Goal: Task Accomplishment & Management: Use online tool/utility

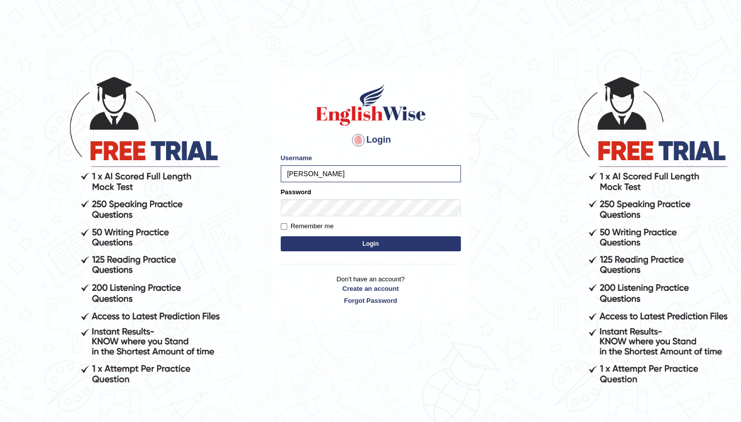
click at [357, 256] on div "Login Please fix the following errors: Username balveen Password Remember me Lo…" at bounding box center [370, 194] width 197 height 251
click at [413, 242] on button "Login" at bounding box center [371, 243] width 180 height 15
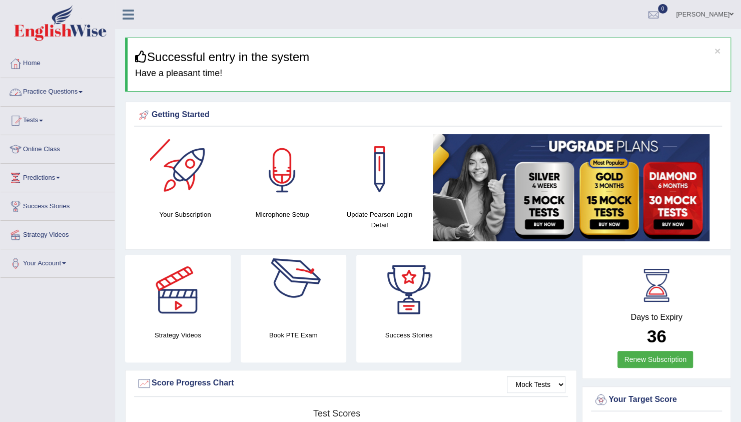
click at [294, 194] on div at bounding box center [282, 169] width 70 height 70
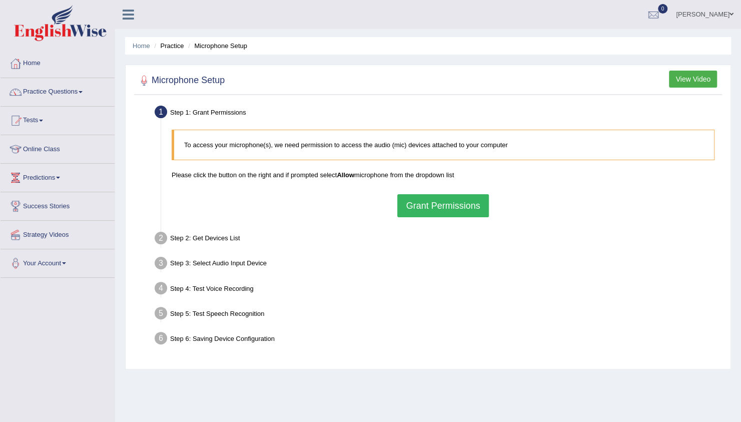
click at [441, 207] on button "Grant Permissions" at bounding box center [442, 205] width 91 height 23
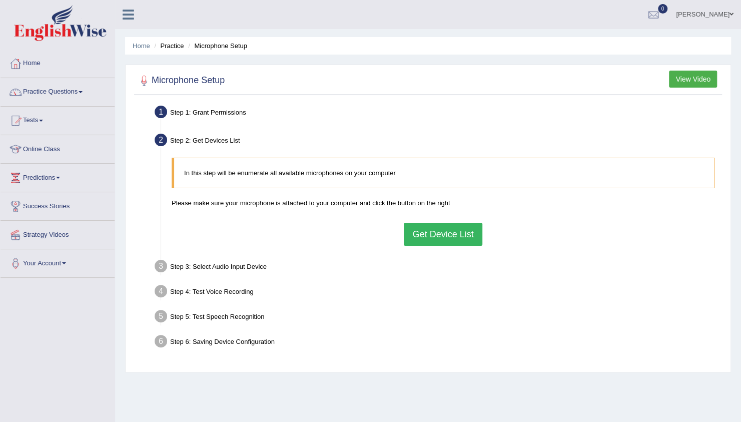
click at [450, 228] on button "Get Device List" at bounding box center [443, 234] width 78 height 23
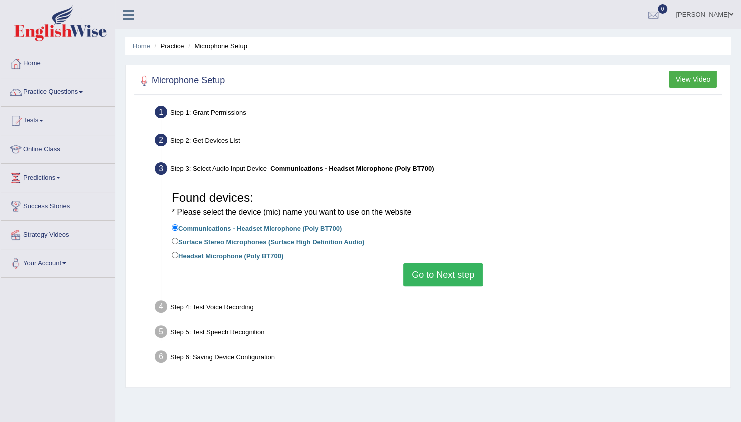
click at [258, 255] on label "Headset Microphone (Poly BT700)" at bounding box center [228, 255] width 112 height 11
click at [178, 255] on input "Headset Microphone (Poly BT700)" at bounding box center [175, 255] width 7 height 7
radio input "true"
click at [425, 270] on button "Go to Next step" at bounding box center [443, 274] width 80 height 23
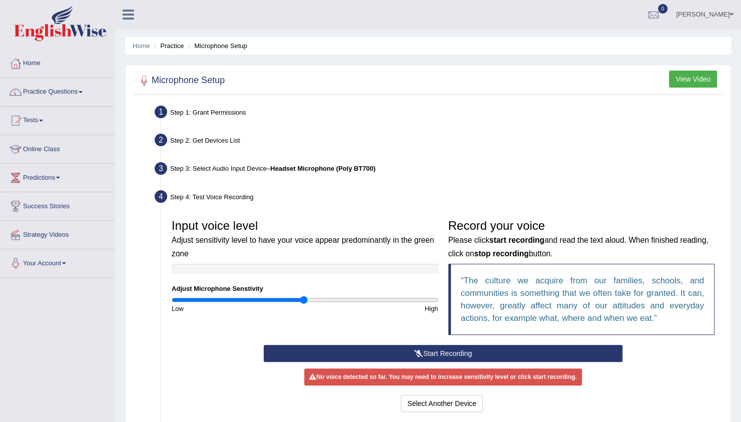
click at [424, 351] on button "Start Recording" at bounding box center [443, 353] width 359 height 17
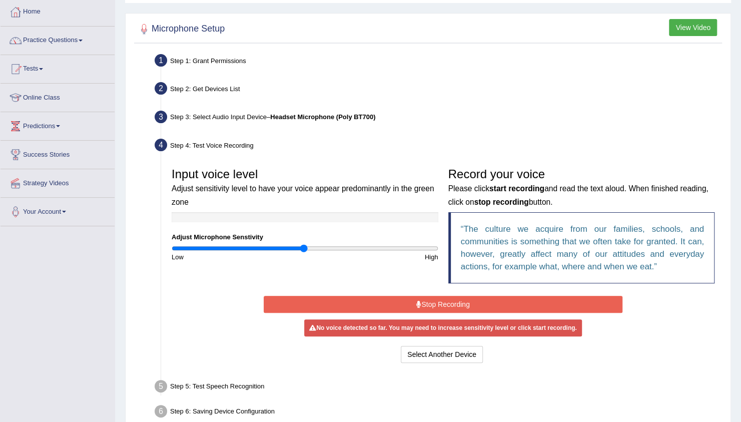
scroll to position [60, 0]
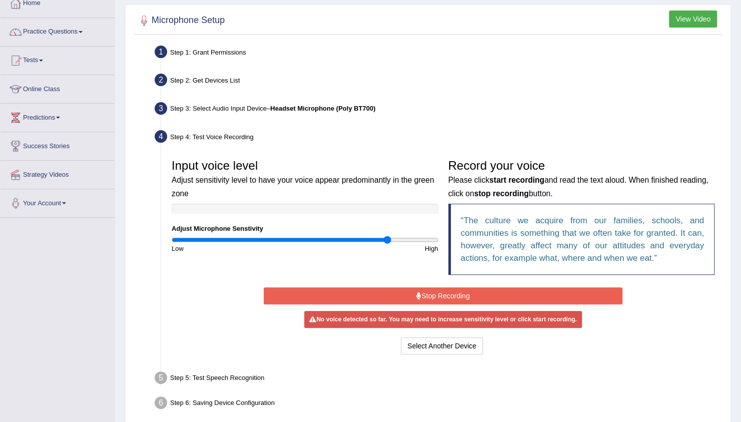
type input "1.64"
click at [387, 240] on input "range" at bounding box center [305, 240] width 267 height 8
click at [446, 295] on button "Stop Recording" at bounding box center [443, 295] width 359 height 17
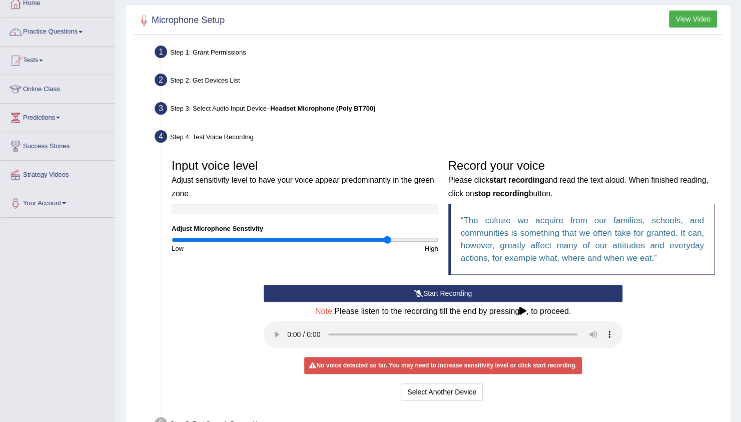
click at [374, 291] on button "Start Recording" at bounding box center [443, 293] width 359 height 17
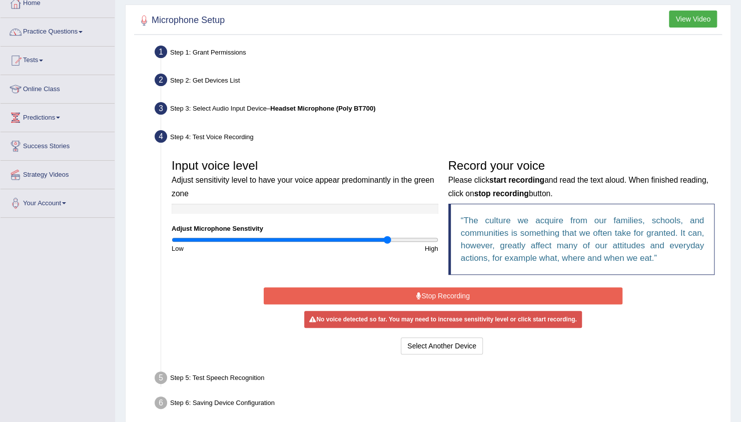
click at [370, 140] on div "Step 4: Test Voice Recording" at bounding box center [438, 138] width 576 height 22
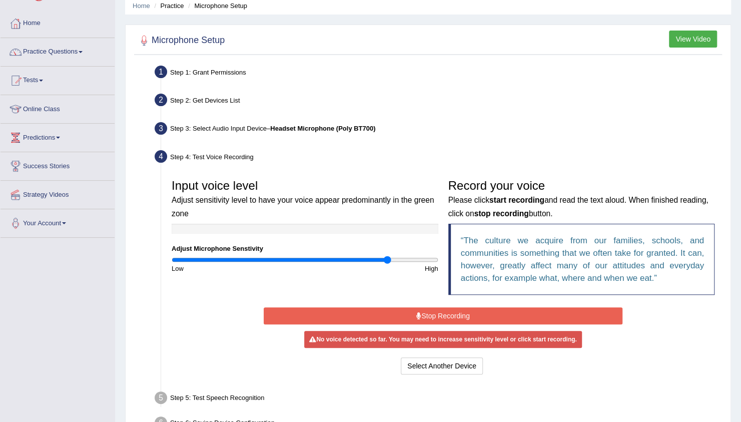
scroll to position [0, 0]
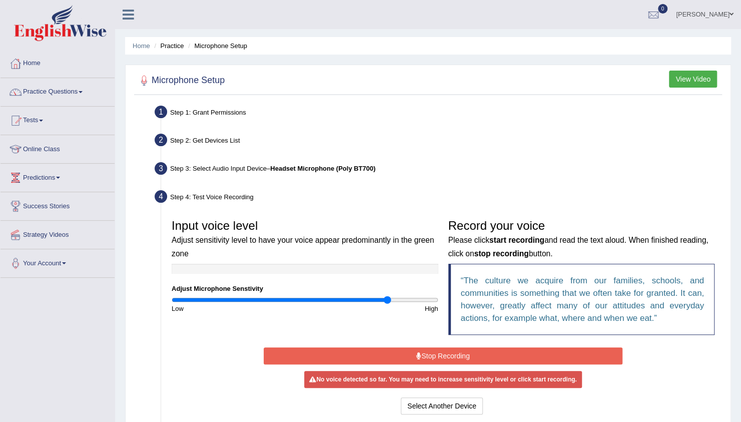
click at [673, 77] on button "View Video" at bounding box center [693, 79] width 48 height 17
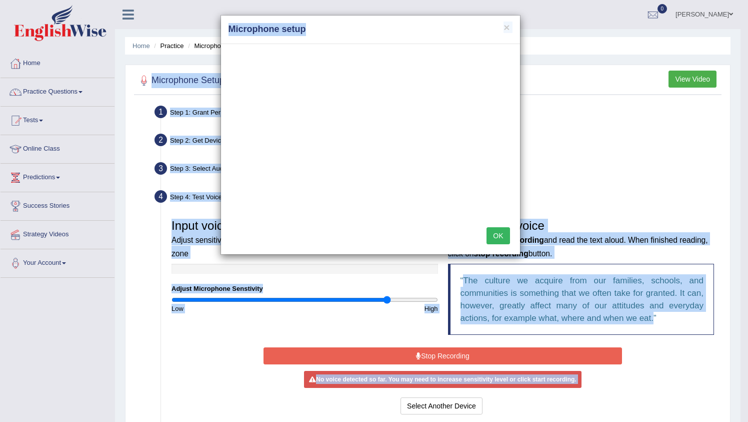
drag, startPoint x: 369, startPoint y: 30, endPoint x: 515, endPoint y: -54, distance: 168.2
click at [515, 0] on html "Toggle navigation Home Practice Questions Speaking Practice Read Aloud Repeat S…" at bounding box center [374, 211] width 748 height 422
click at [384, 32] on h4 "Microphone setup" at bounding box center [371, 29] width 284 height 13
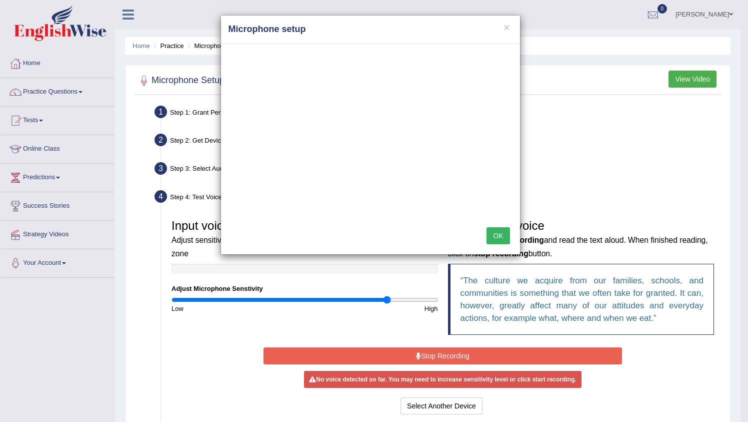
click at [499, 237] on button "OK" at bounding box center [498, 235] width 23 height 17
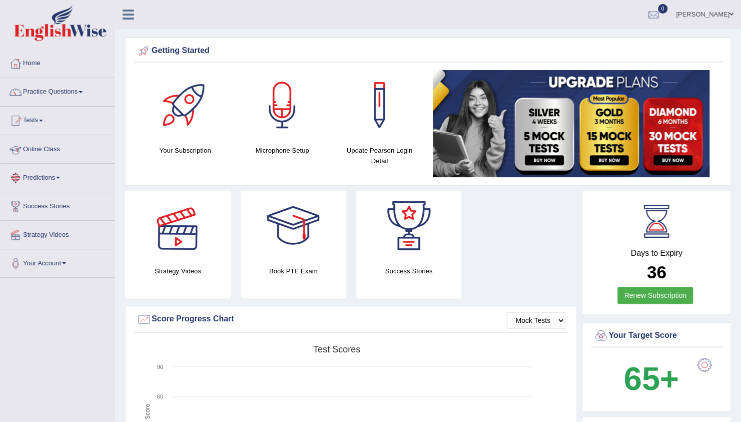
click at [49, 144] on link "Online Class" at bounding box center [58, 147] width 114 height 25
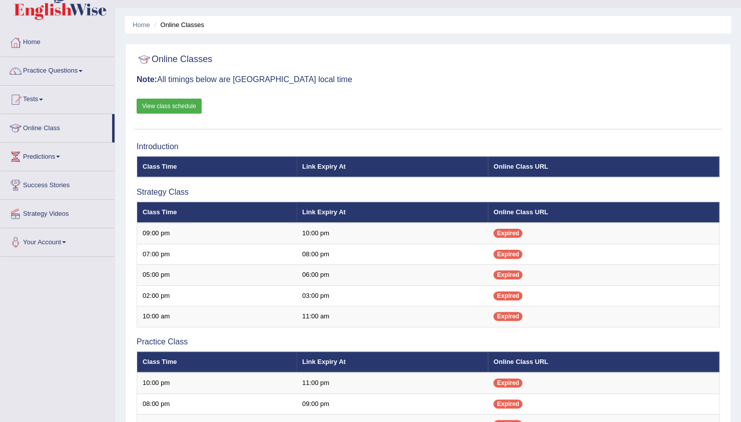
scroll to position [20, 0]
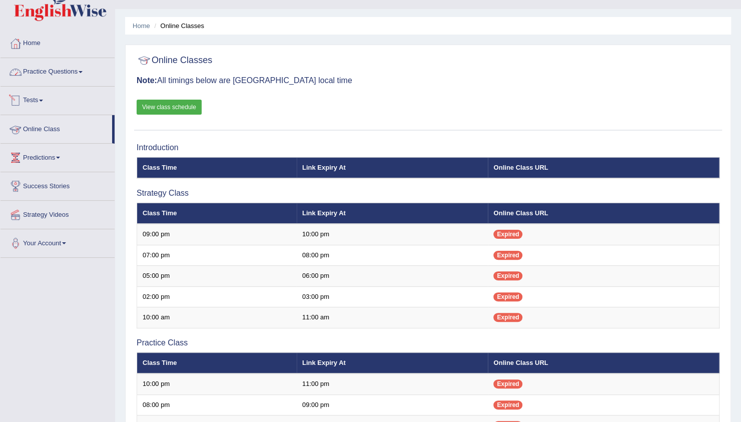
click at [51, 76] on link "Practice Questions" at bounding box center [58, 70] width 114 height 25
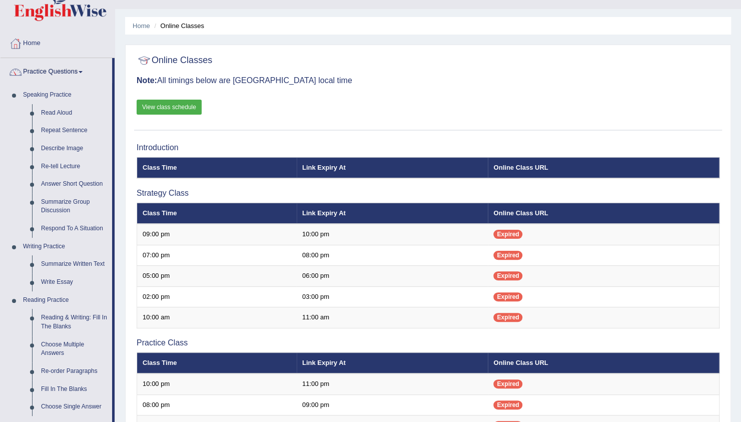
drag, startPoint x: 114, startPoint y: 249, endPoint x: 120, endPoint y: 293, distance: 44.5
click at [120, 293] on div "Toggle navigation Home Practice Questions Speaking Practice Read Aloud Repeat S…" at bounding box center [370, 320] width 741 height 681
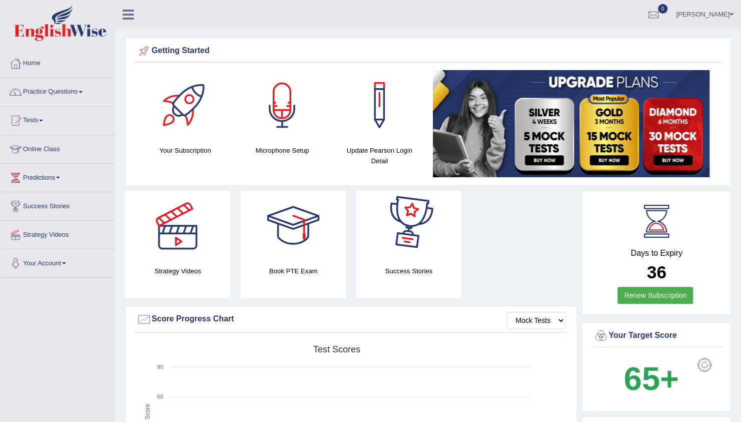
click at [270, 139] on div at bounding box center [282, 105] width 70 height 70
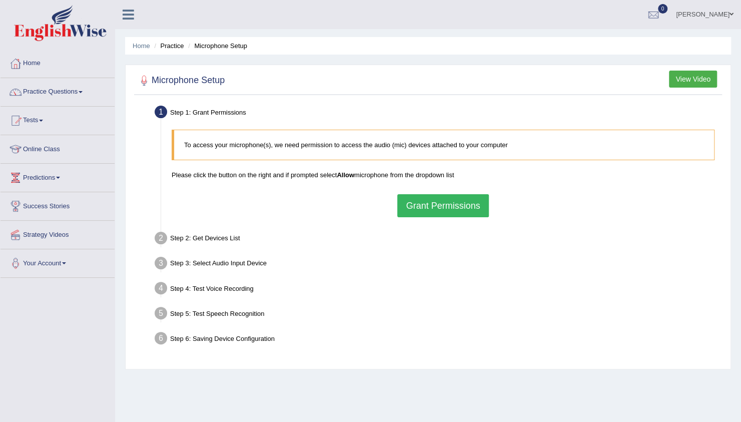
click at [438, 204] on button "Grant Permissions" at bounding box center [442, 205] width 91 height 23
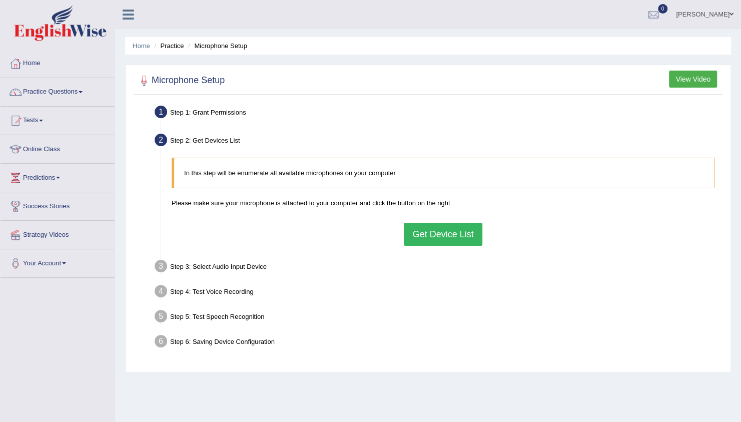
click at [443, 232] on button "Get Device List" at bounding box center [443, 234] width 78 height 23
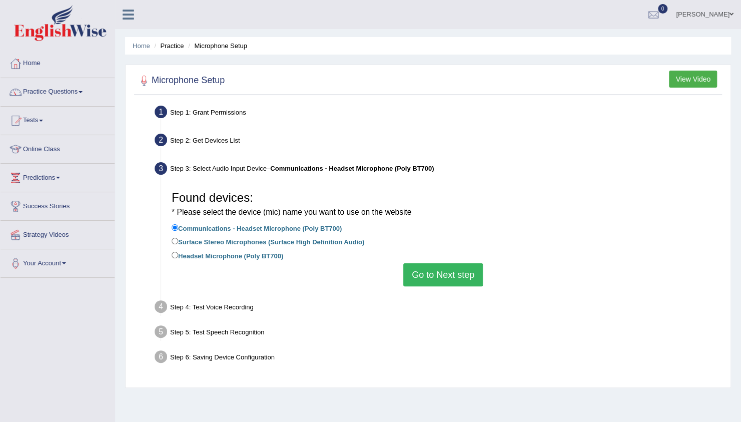
click at [426, 277] on button "Go to Next step" at bounding box center [443, 274] width 80 height 23
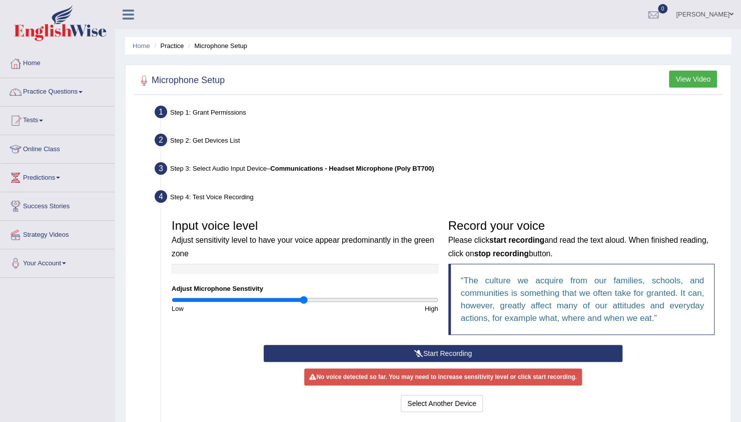
click at [430, 350] on button "Start Recording" at bounding box center [443, 353] width 359 height 17
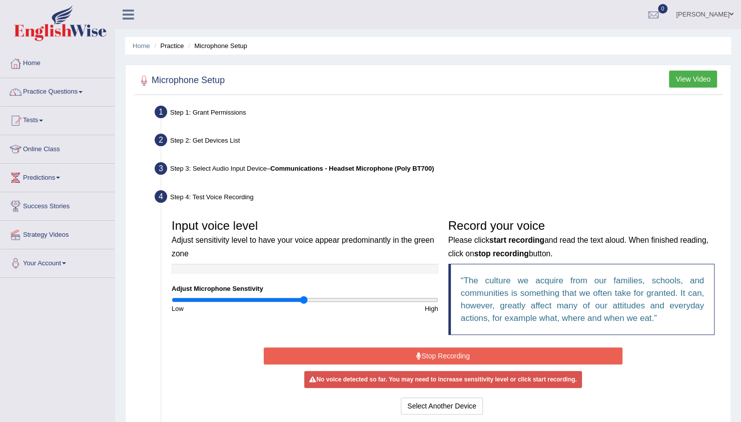
click at [459, 386] on div "No voice detected so far. You may need to increase sensitivity level or click s…" at bounding box center [442, 379] width 277 height 17
